Goal: Information Seeking & Learning: Learn about a topic

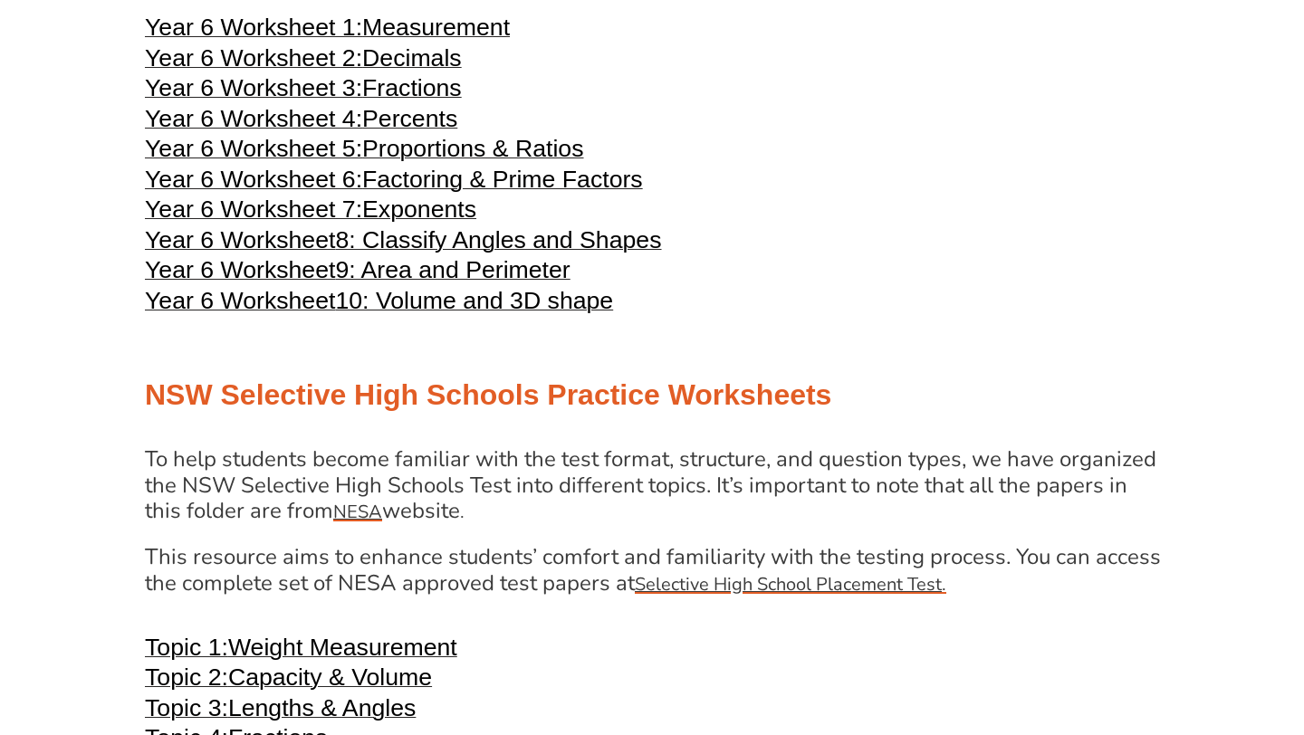
scroll to position [3216, 0]
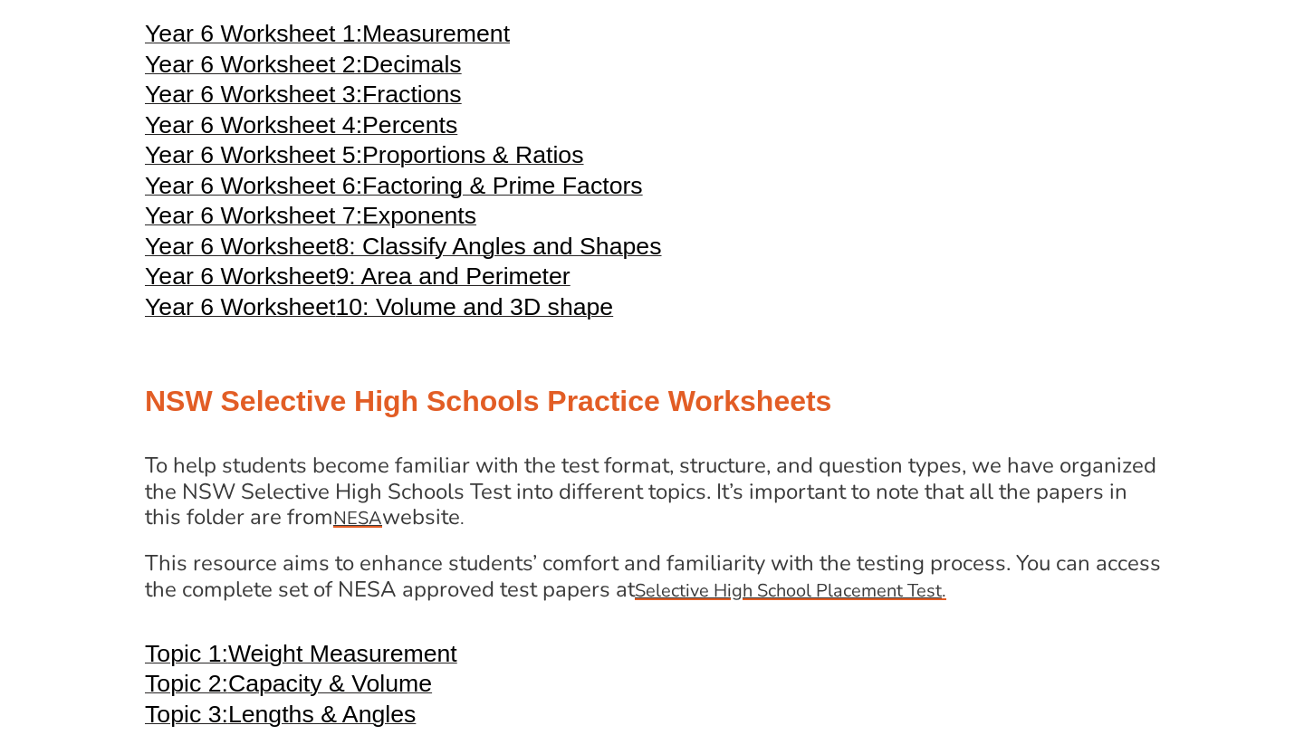
click at [426, 229] on span "Exponents" at bounding box center [419, 215] width 114 height 27
click at [481, 199] on span "Factoring & Prime Factors" at bounding box center [502, 185] width 281 height 27
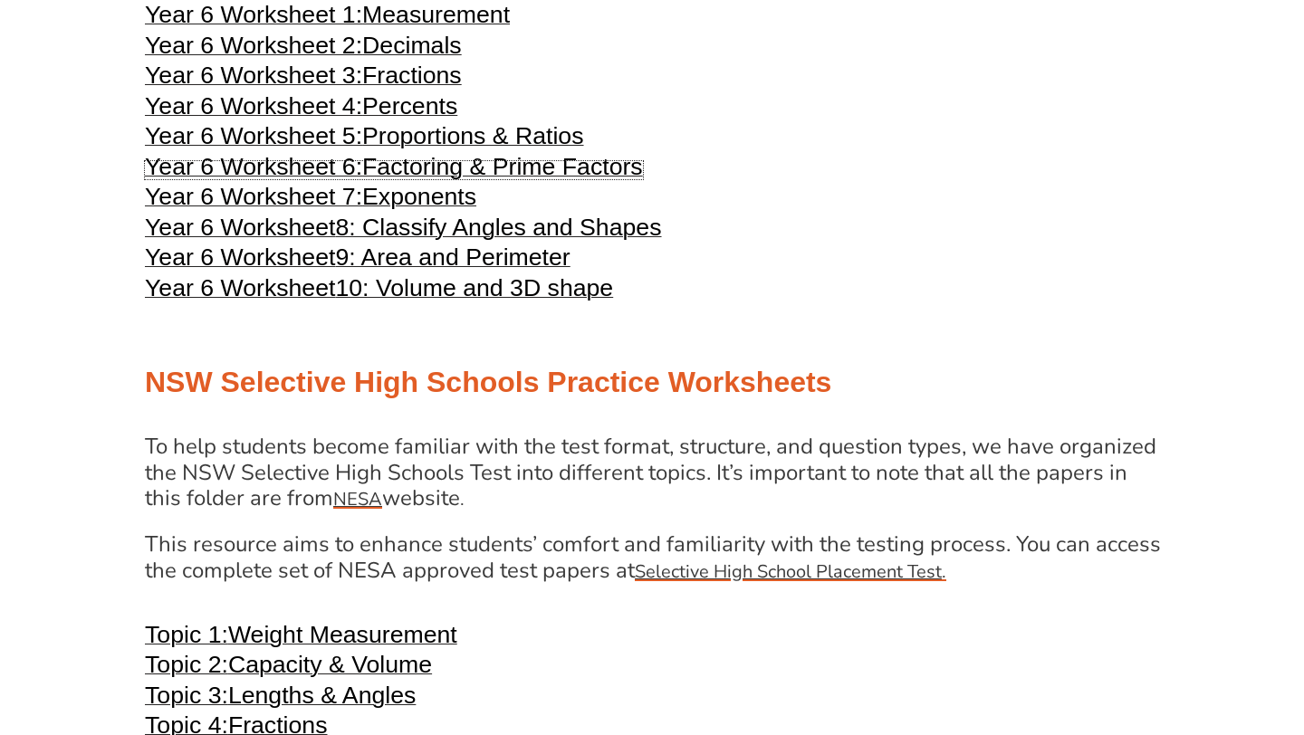
scroll to position [3232, 0]
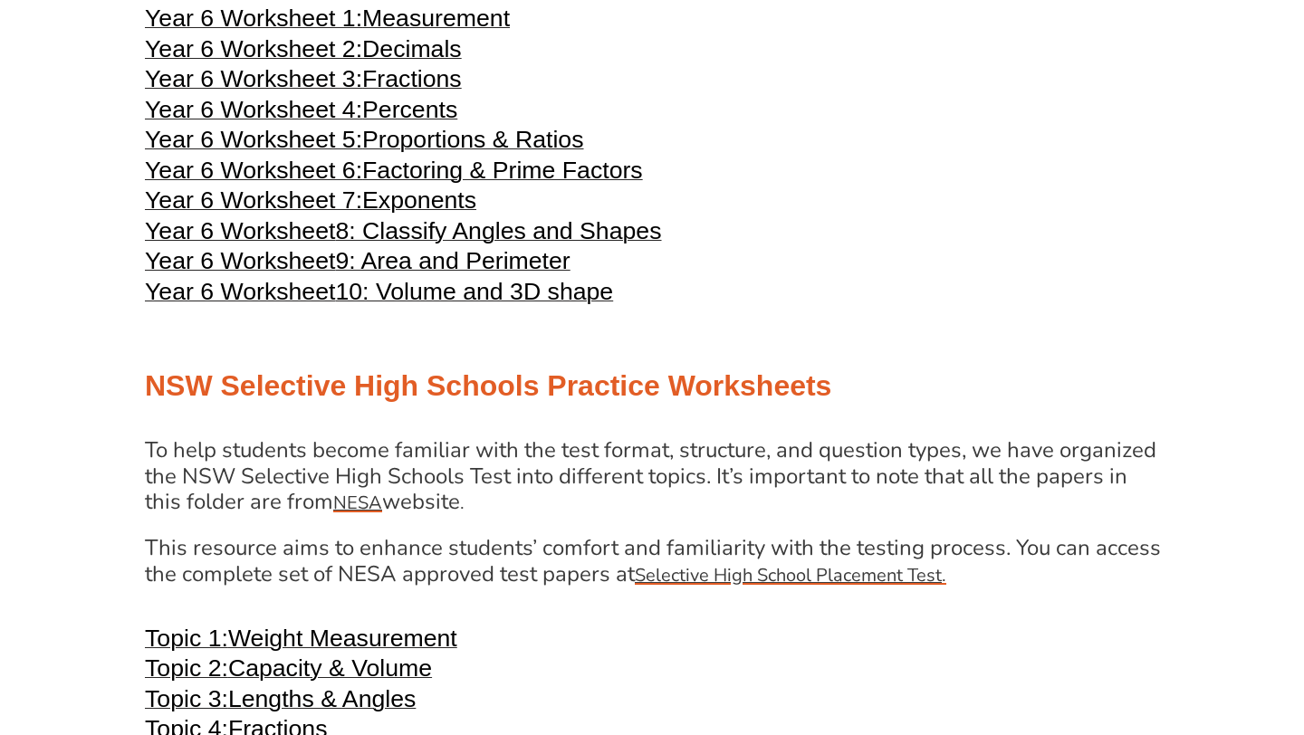
click at [435, 305] on span "10: Volume and 3D shape" at bounding box center [474, 291] width 278 height 27
click at [378, 274] on span "9: Area and Perimeter" at bounding box center [452, 260] width 235 height 27
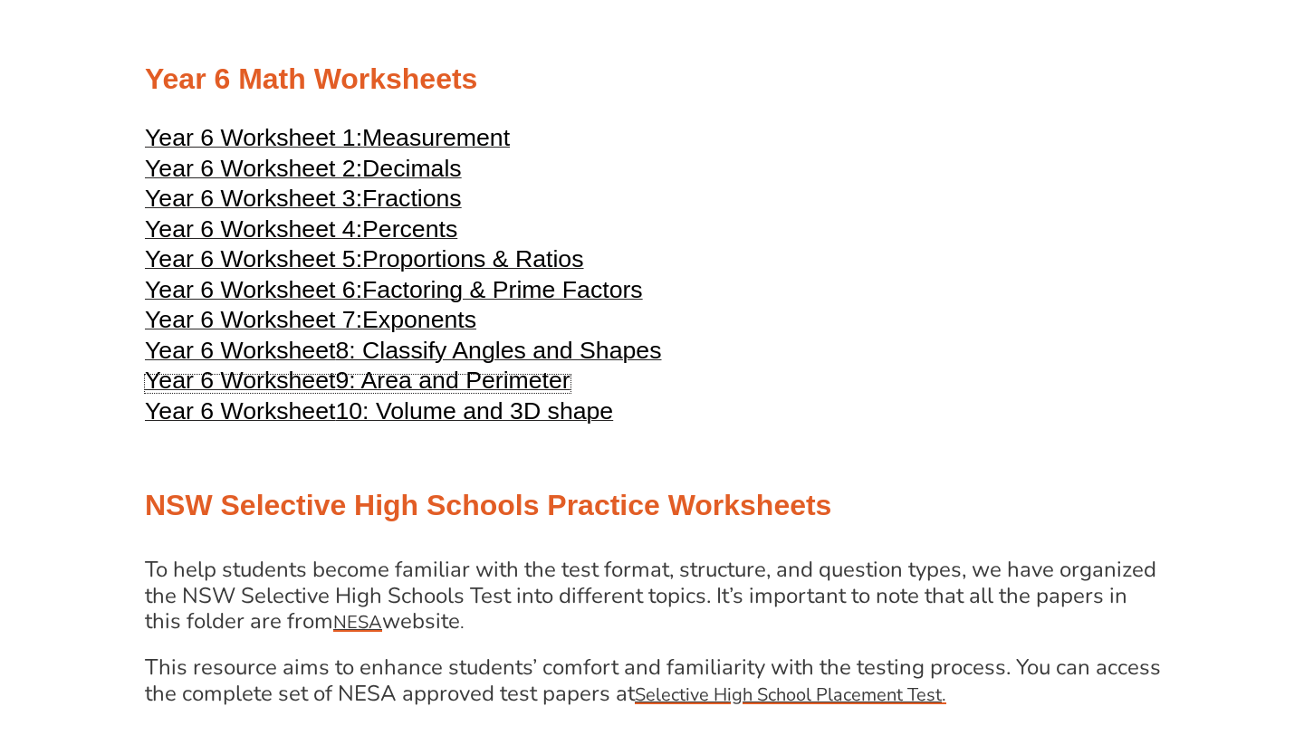
scroll to position [3114, 0]
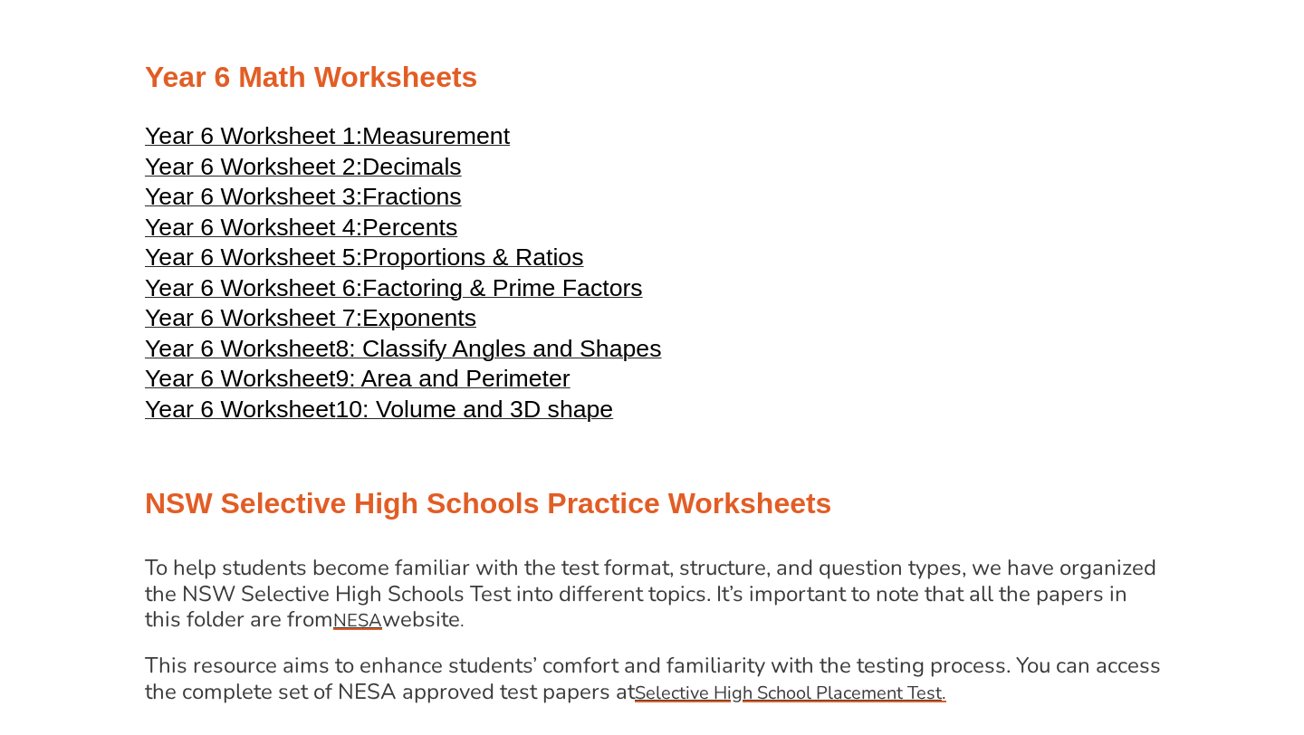
click at [416, 210] on span "Fractions" at bounding box center [412, 196] width 100 height 27
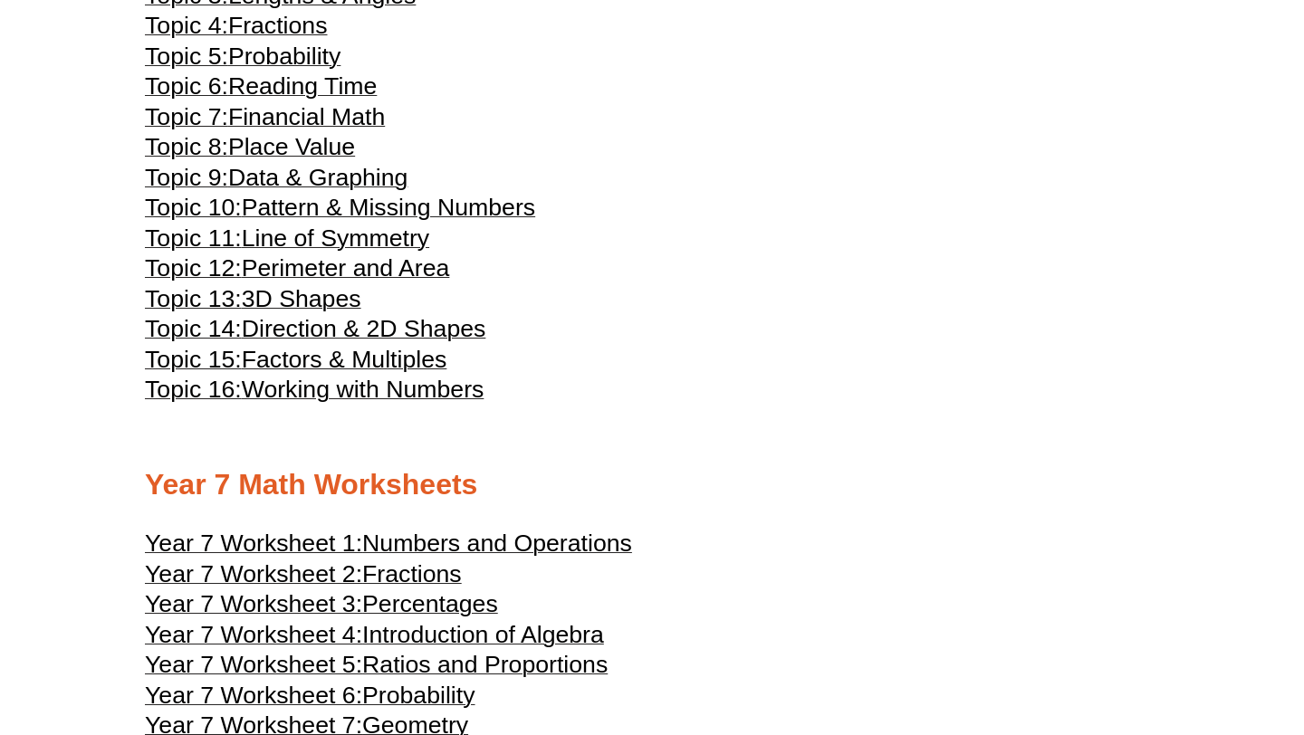
scroll to position [4008, 0]
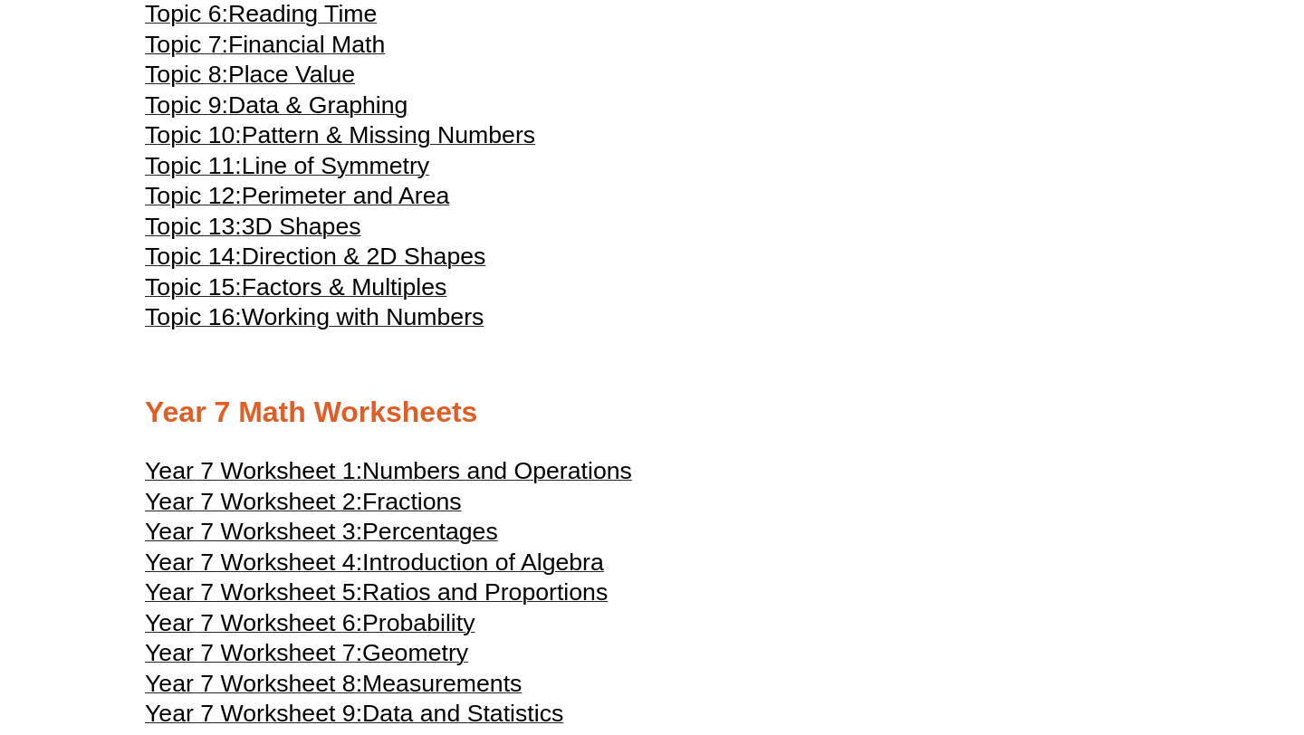
click at [421, 331] on span "Working with Numbers" at bounding box center [363, 316] width 243 height 27
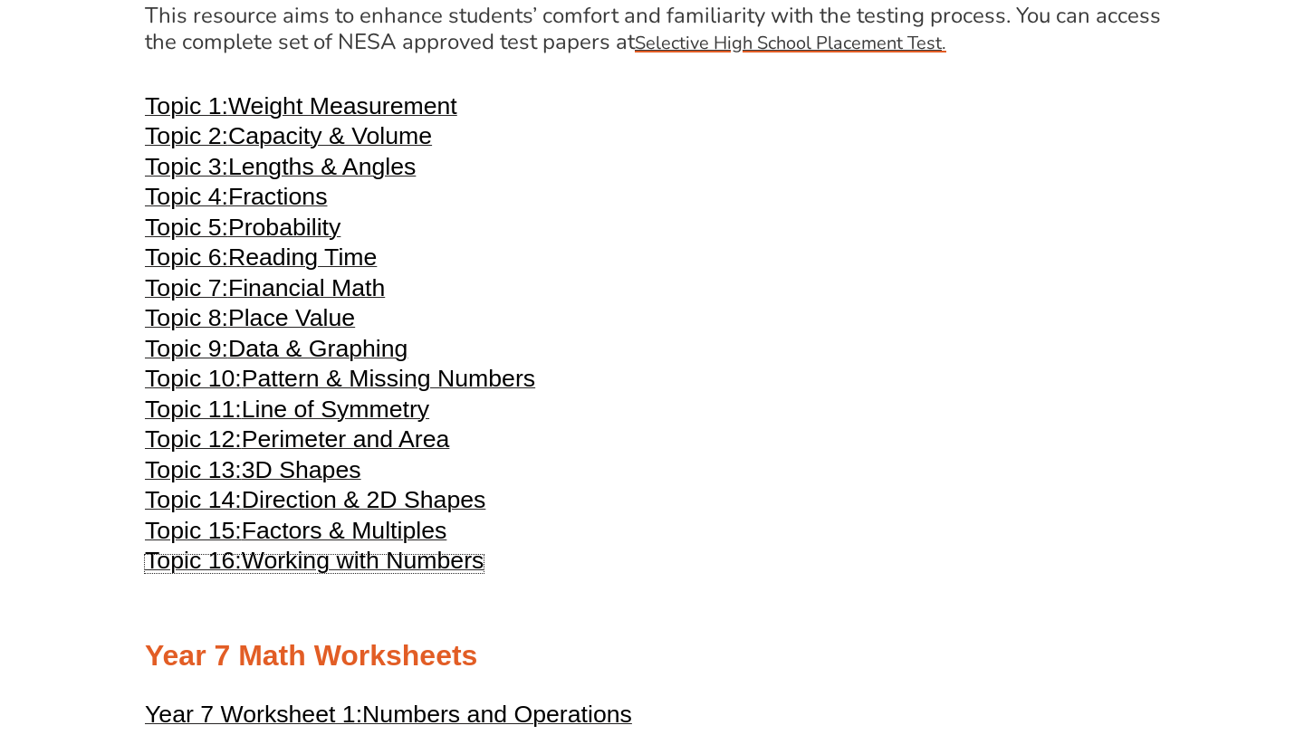
scroll to position [3762, 0]
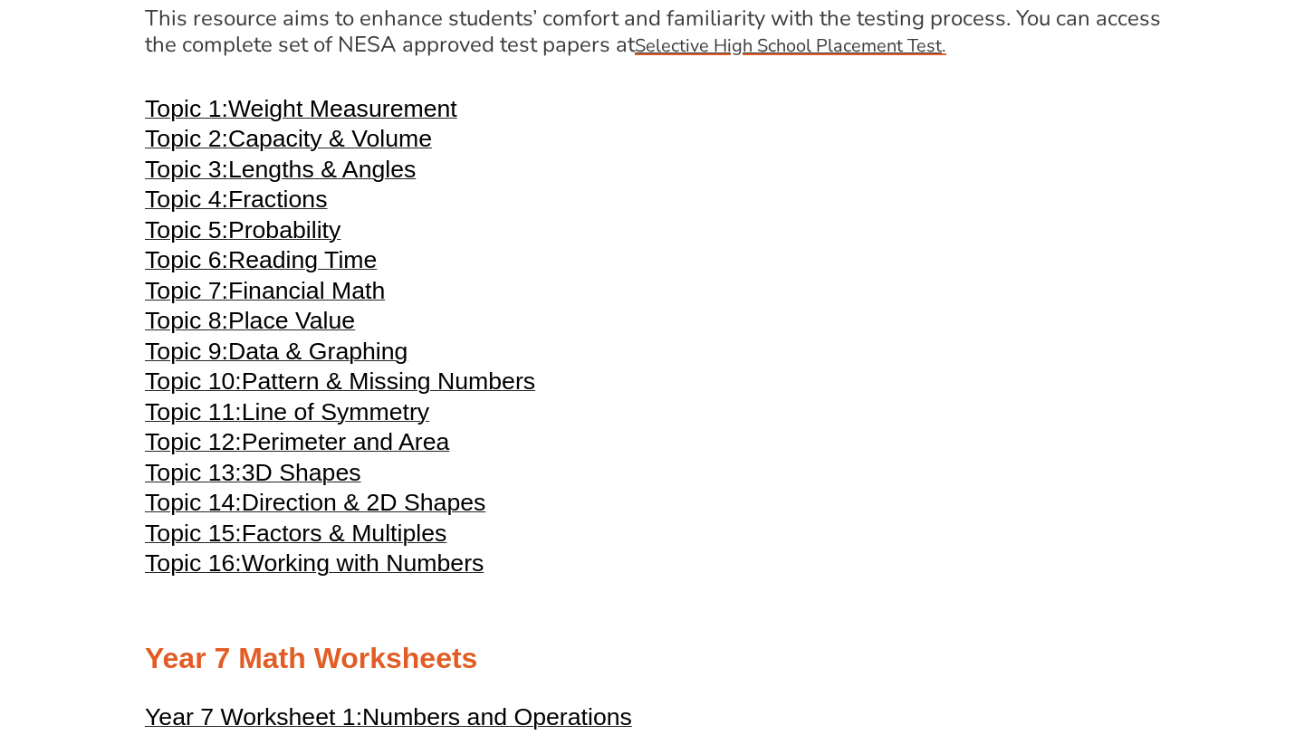
click at [321, 122] on span "Weight Measurement" at bounding box center [342, 108] width 229 height 27
click at [267, 152] on span "Capacity & Volume" at bounding box center [330, 138] width 204 height 27
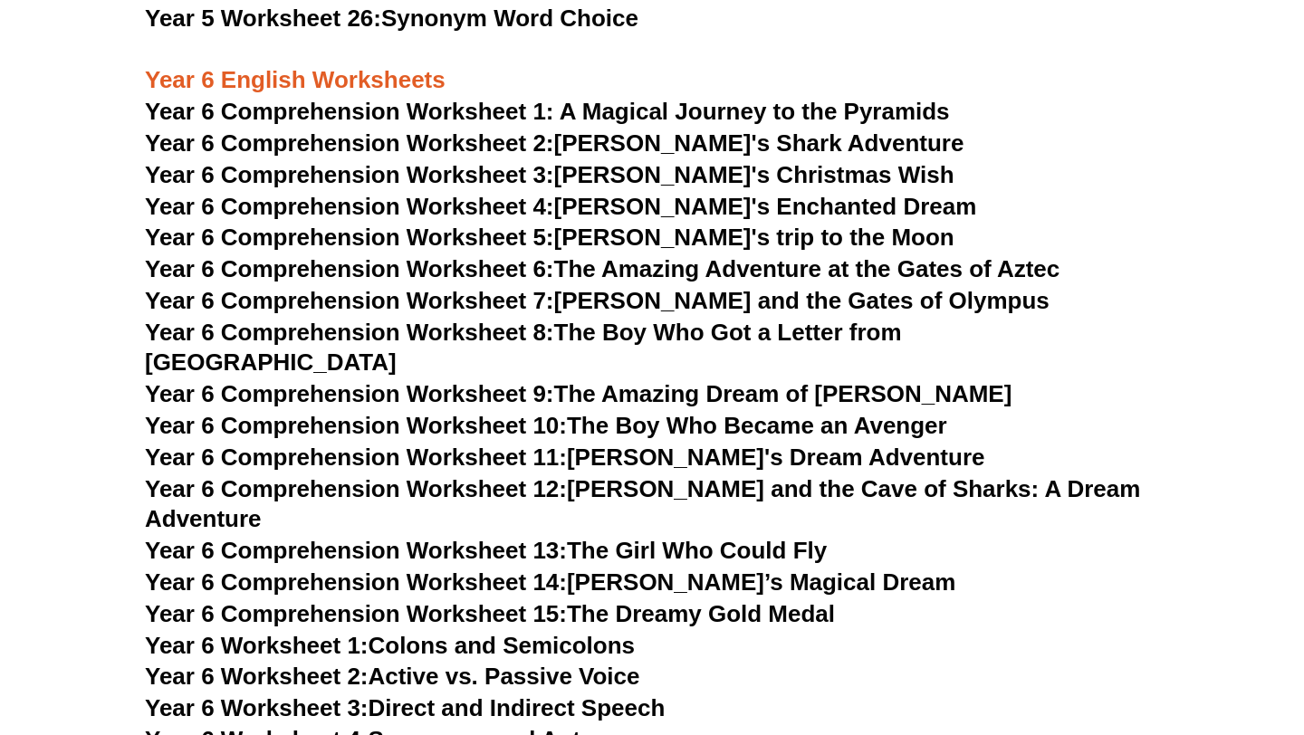
scroll to position [9052, 0]
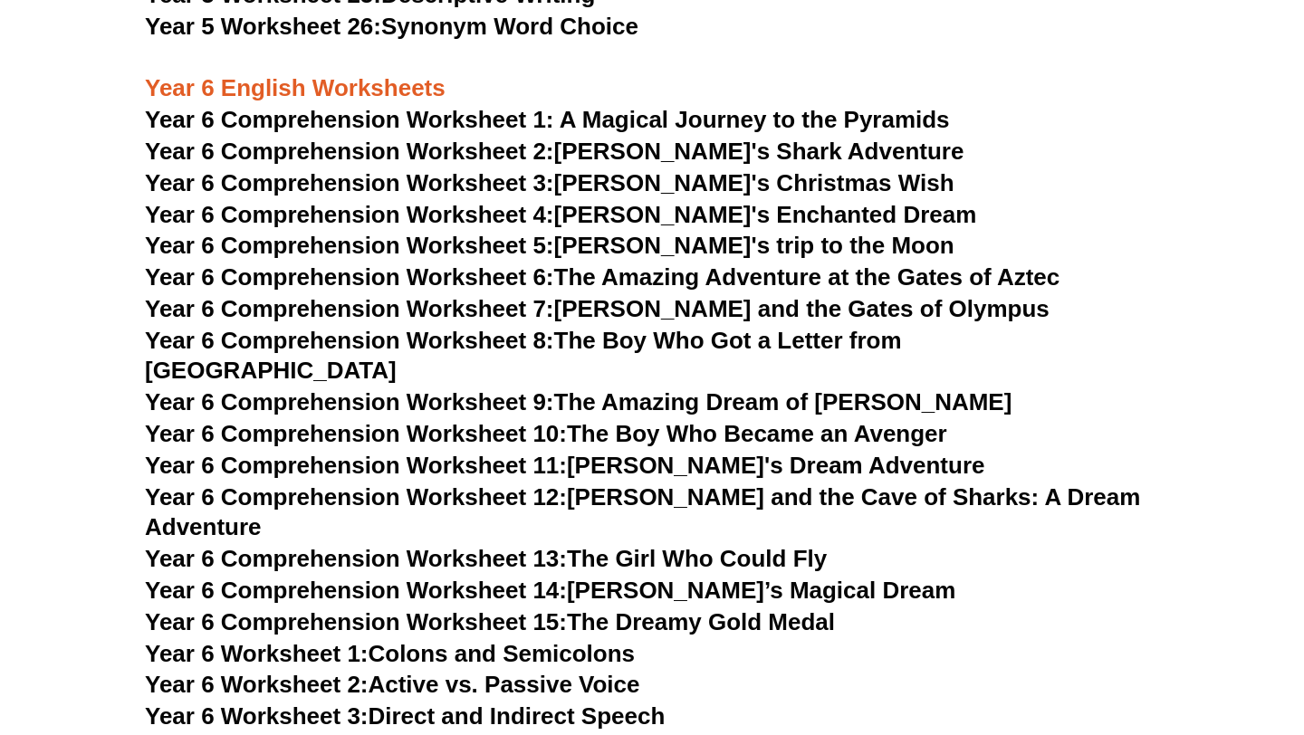
click at [562, 126] on span "Year 6 Comprehension Worksheet 1: A Magical Journey to the Pyramids" at bounding box center [547, 119] width 805 height 27
